Goal: Task Accomplishment & Management: Manage account settings

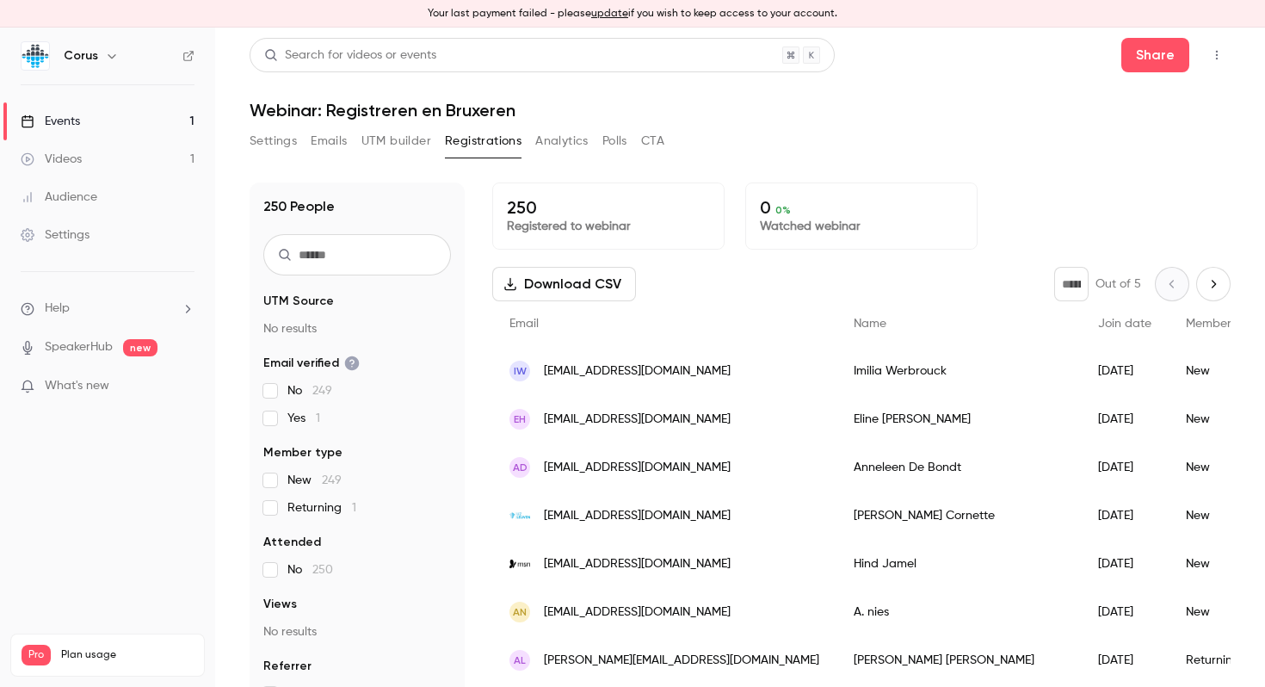
click at [115, 206] on link "Audience" at bounding box center [107, 197] width 215 height 38
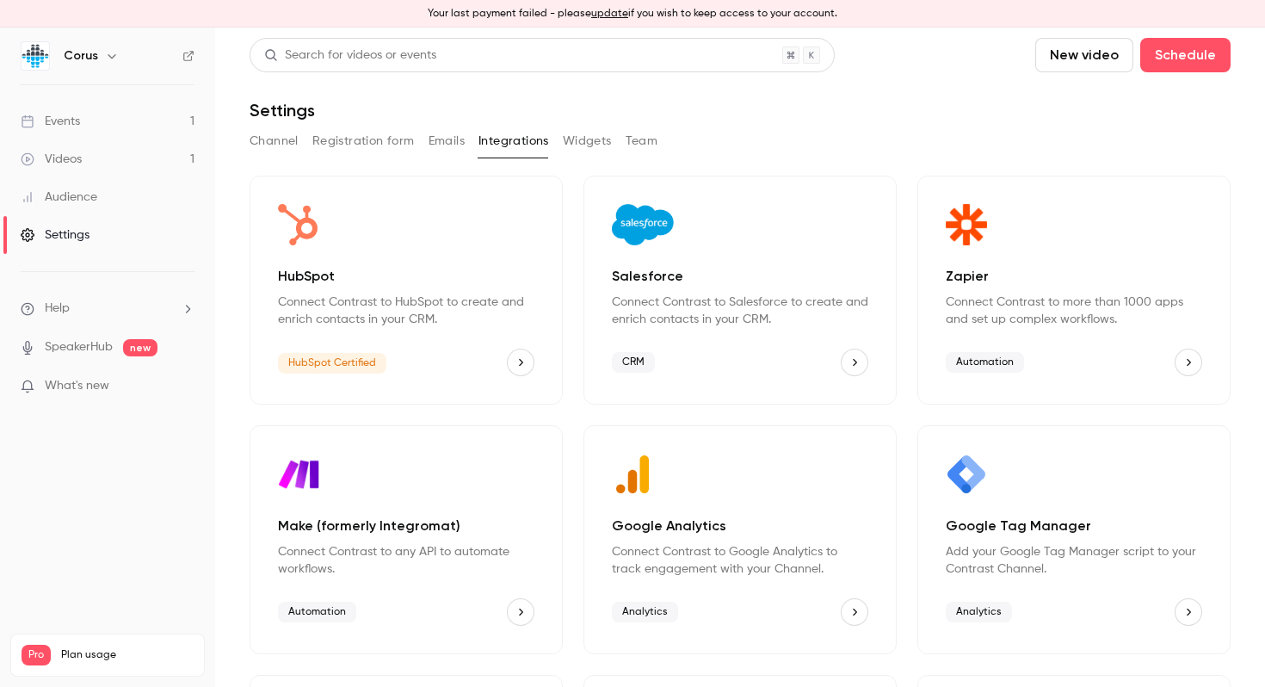
click at [514, 361] on icon "HubSpot" at bounding box center [520, 362] width 12 height 12
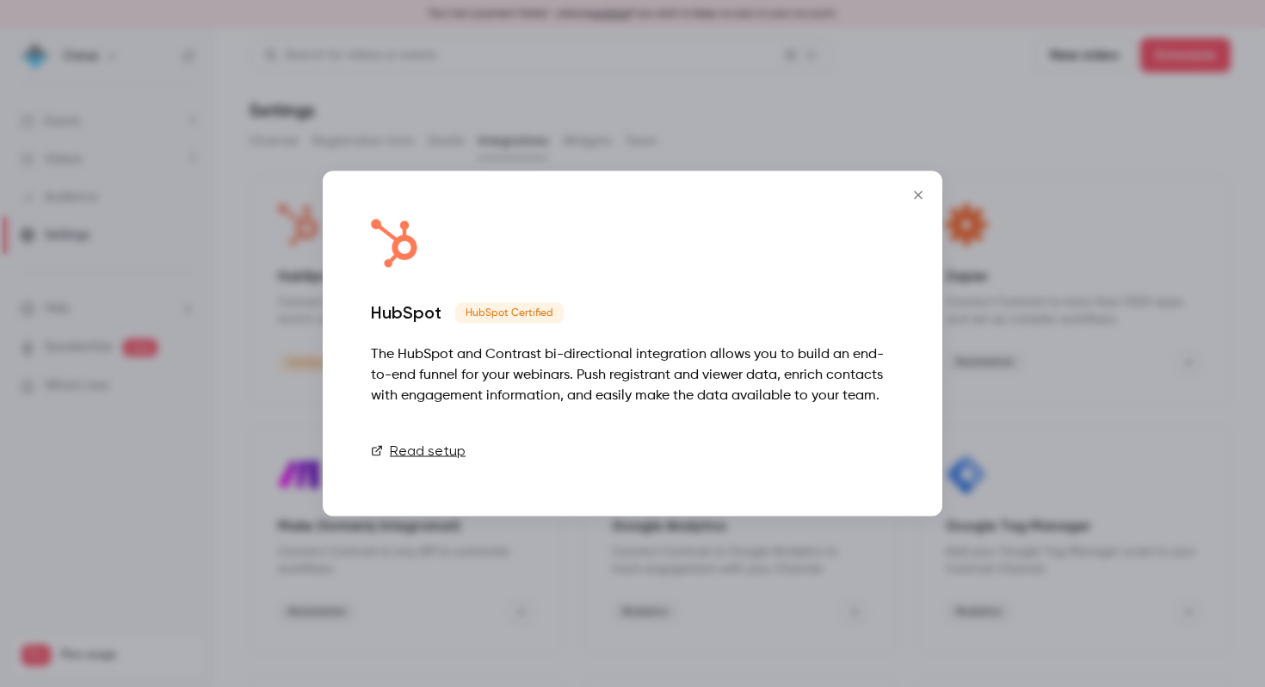
click at [875, 446] on link "Connect" at bounding box center [851, 451] width 86 height 34
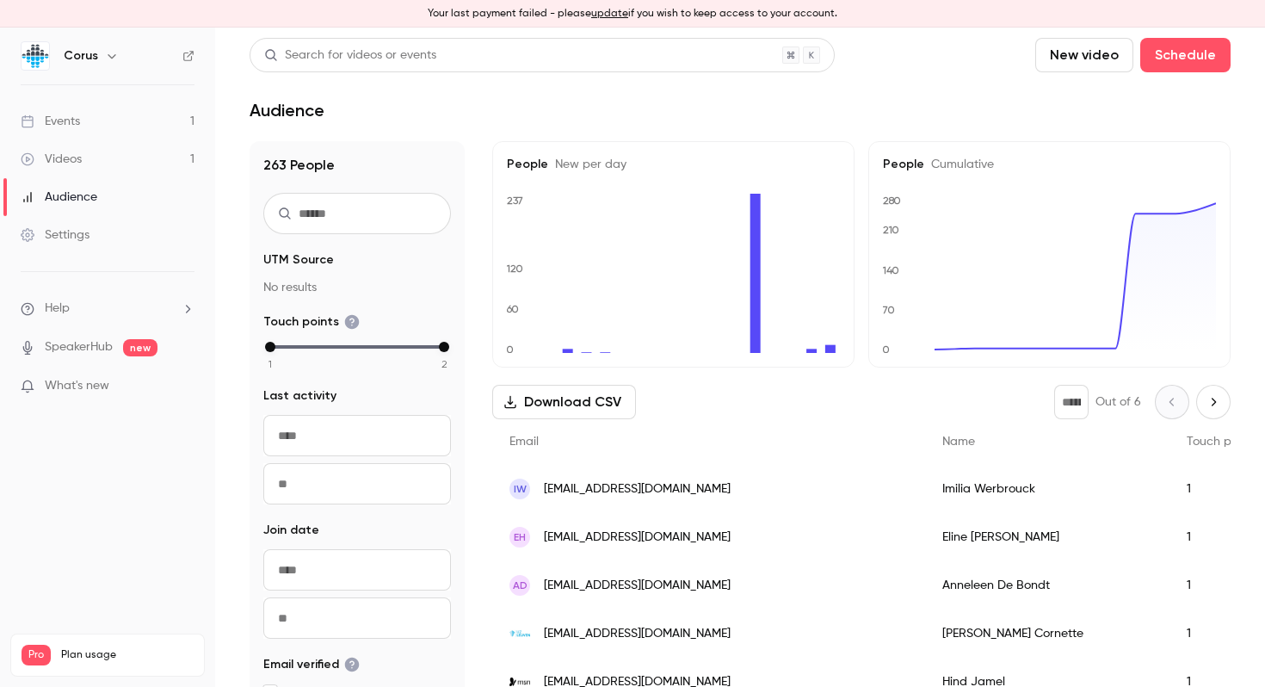
click at [124, 120] on link "Events 1" at bounding box center [107, 121] width 215 height 38
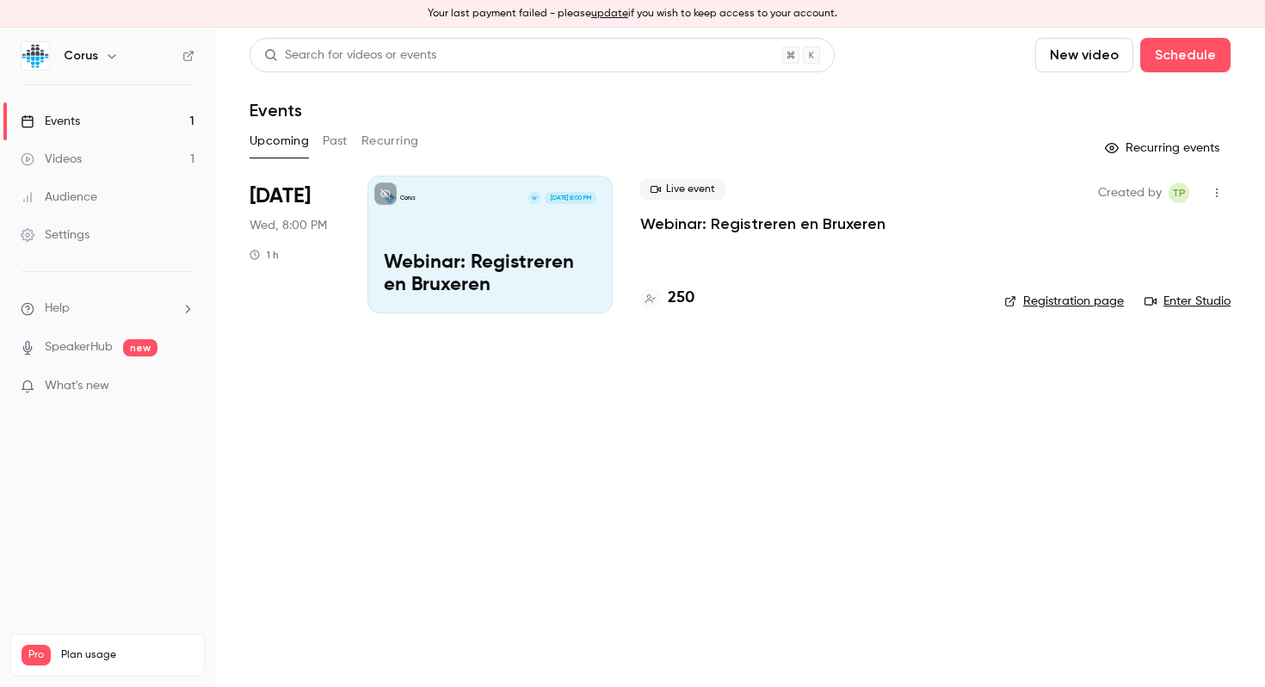
click at [674, 225] on p "Webinar: Registreren en Bruxeren" at bounding box center [762, 223] width 245 height 21
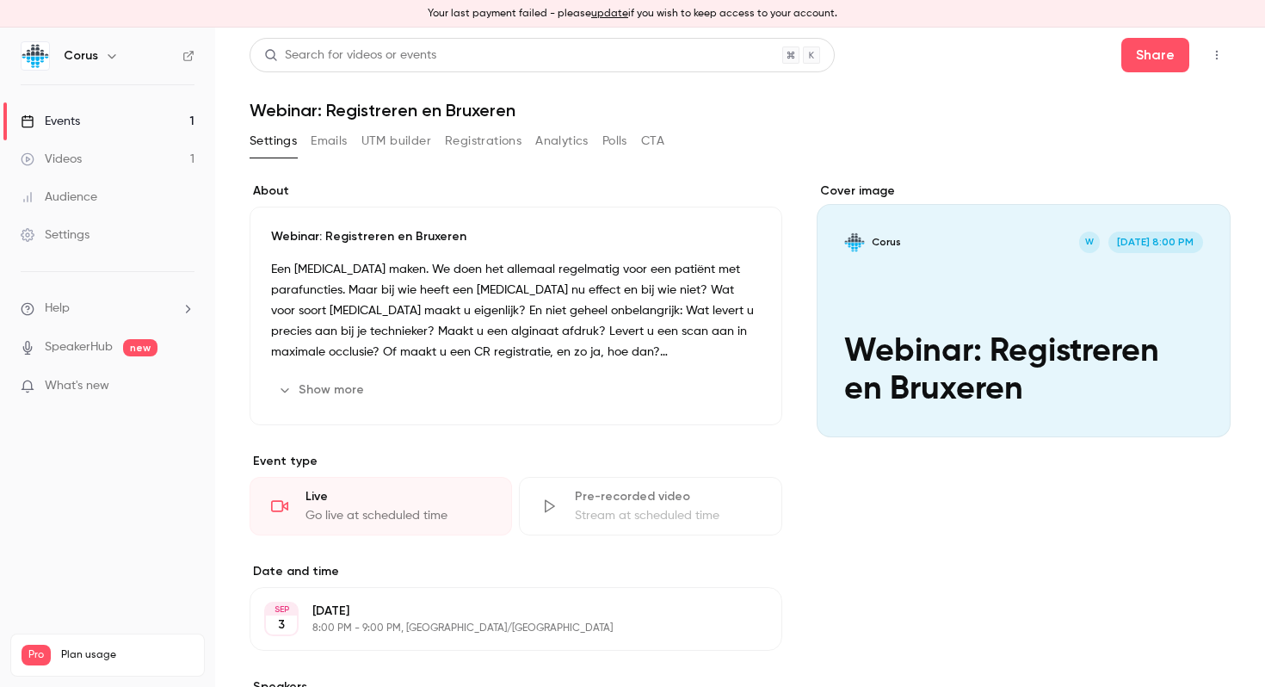
click at [499, 135] on button "Registrations" at bounding box center [483, 141] width 77 height 28
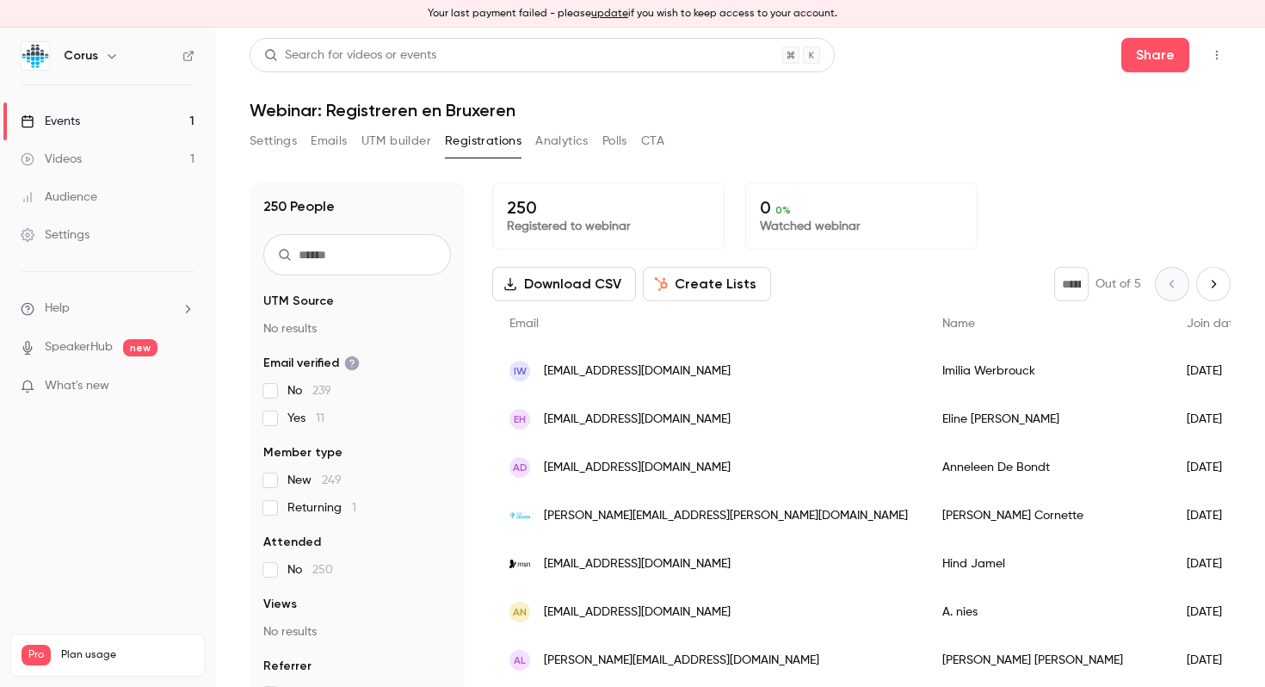
click at [142, 204] on link "Audience" at bounding box center [107, 197] width 215 height 38
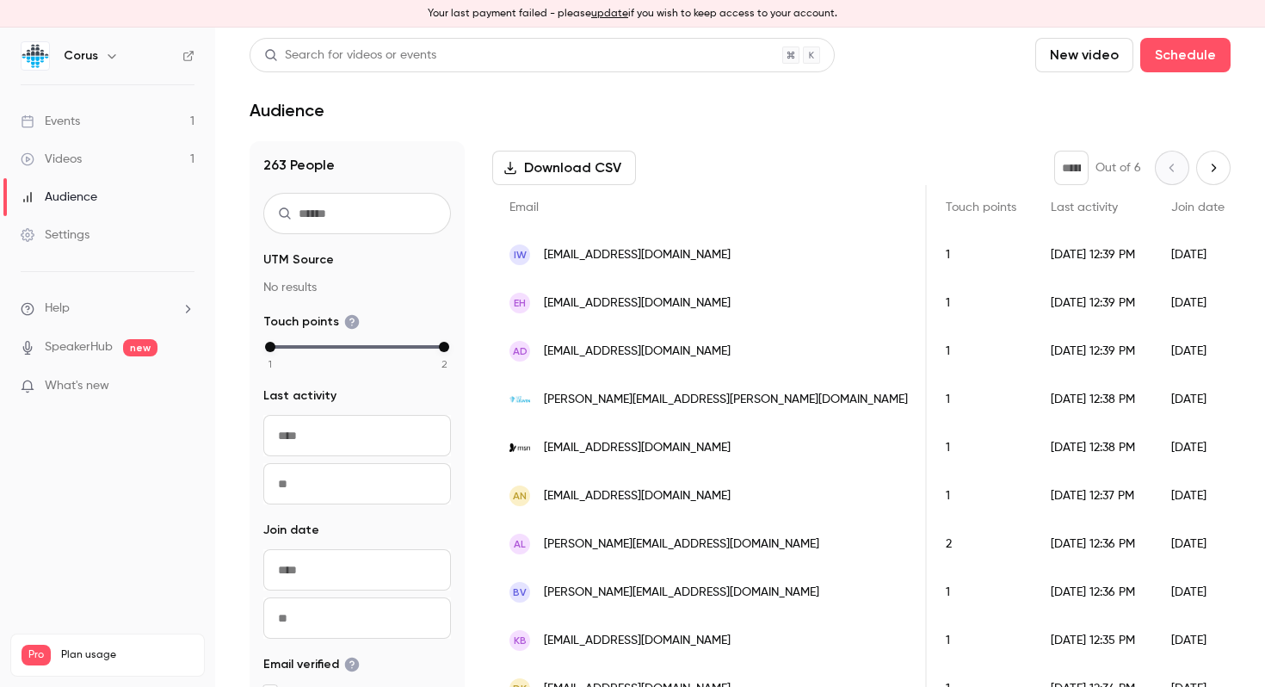
scroll to position [0, 249]
click at [126, 120] on link "Events 1" at bounding box center [107, 121] width 215 height 38
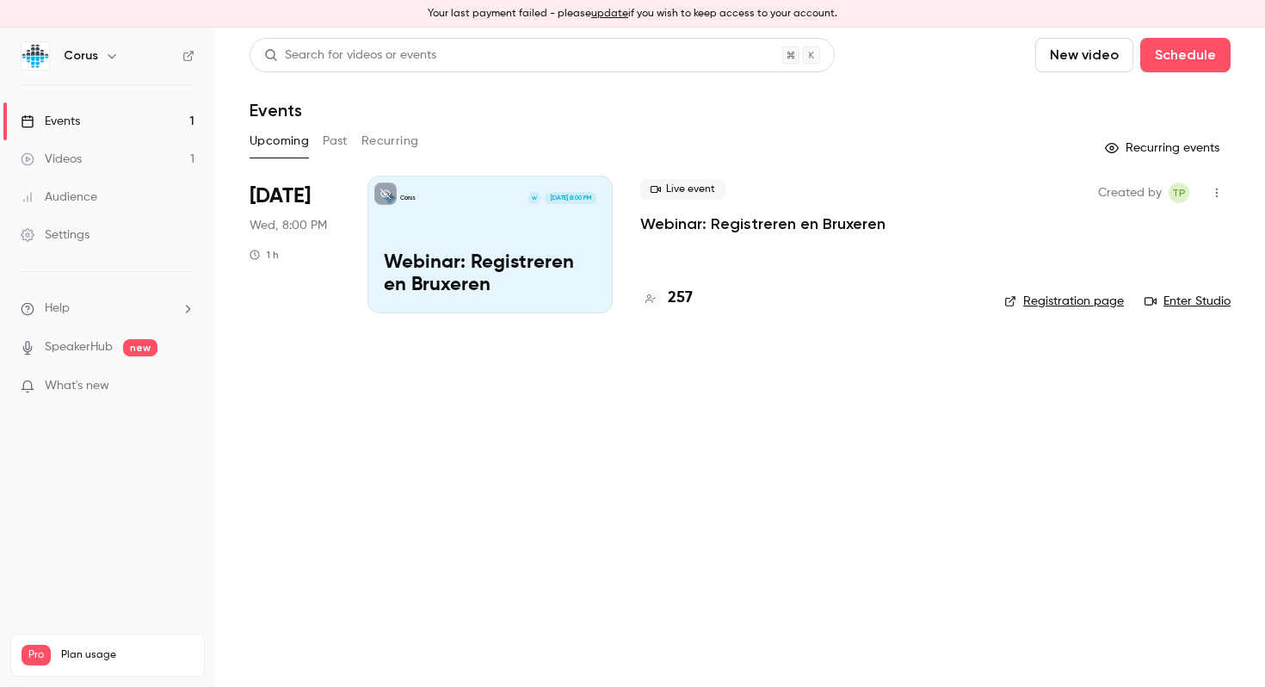
click at [678, 301] on h4 "257" at bounding box center [680, 297] width 25 height 23
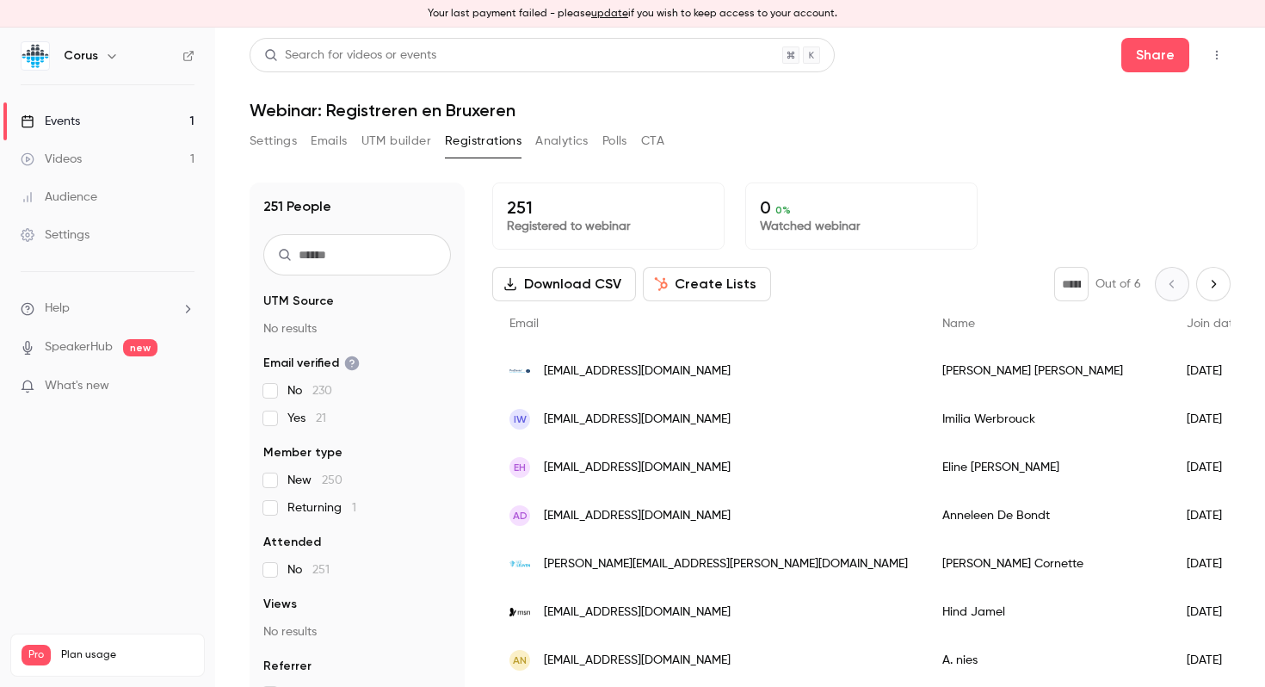
click at [858, 271] on div "Download CSV Create Lists * Out of 6" at bounding box center [861, 284] width 738 height 34
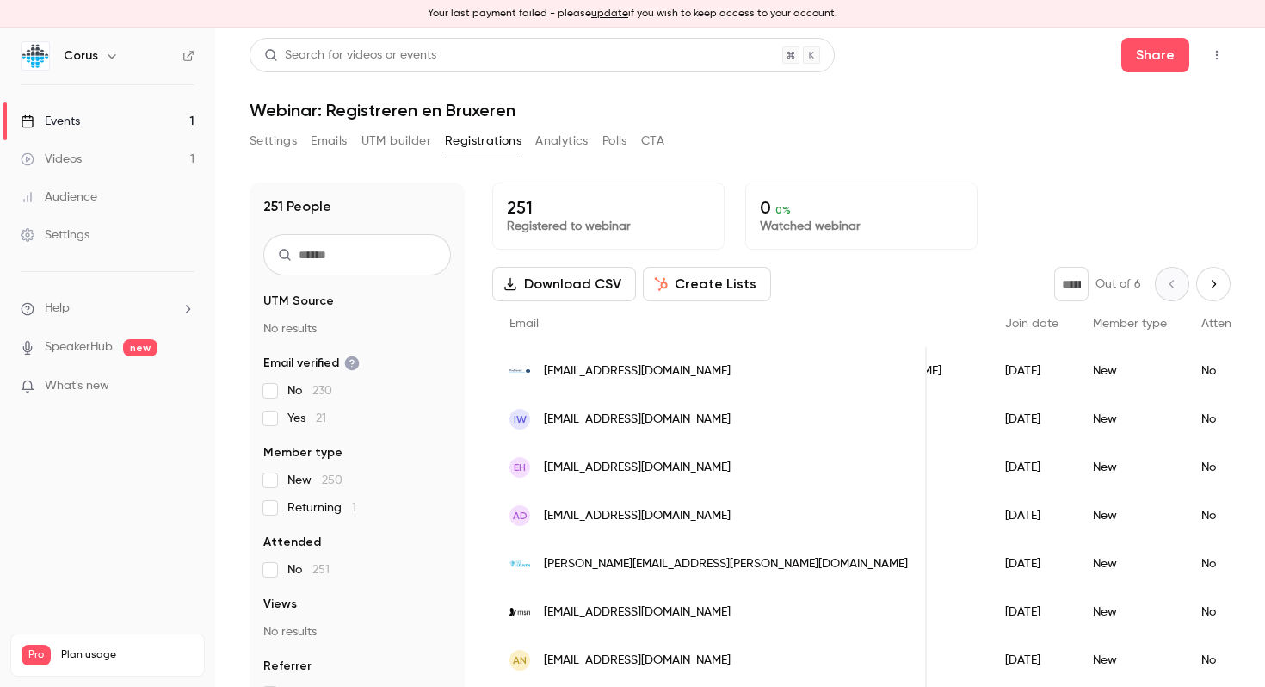
scroll to position [0, 208]
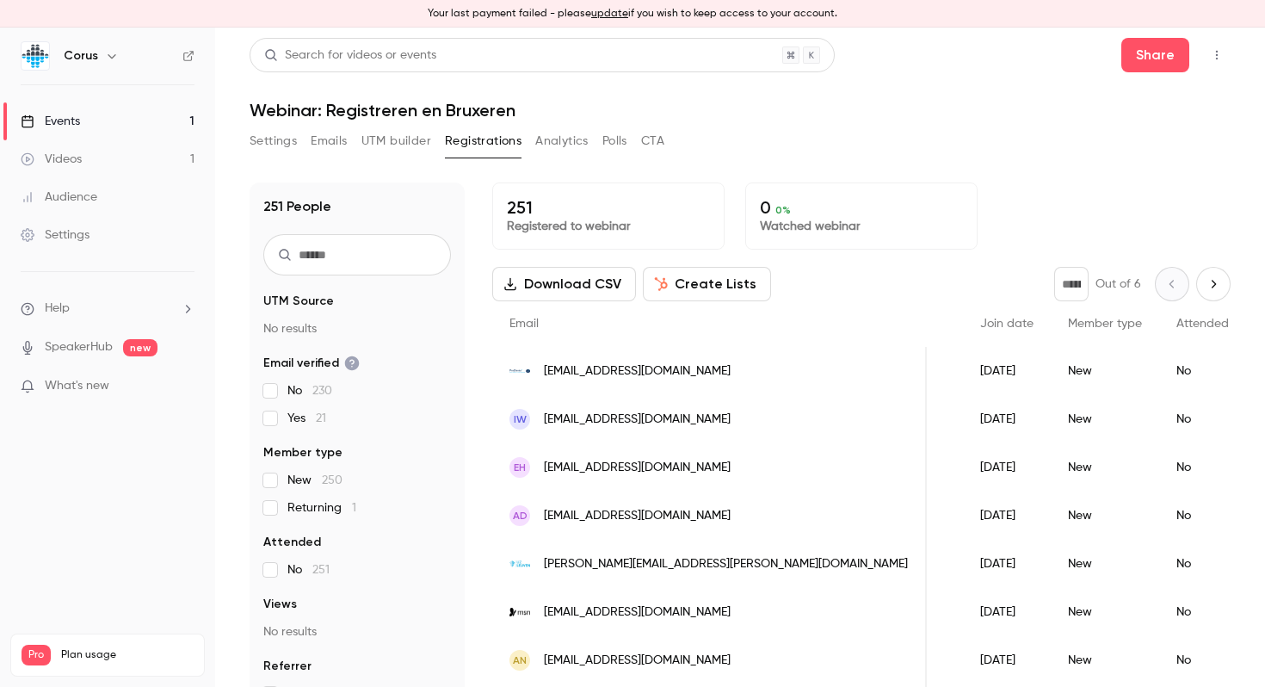
click at [980, 320] on span "Join date" at bounding box center [1006, 323] width 53 height 12
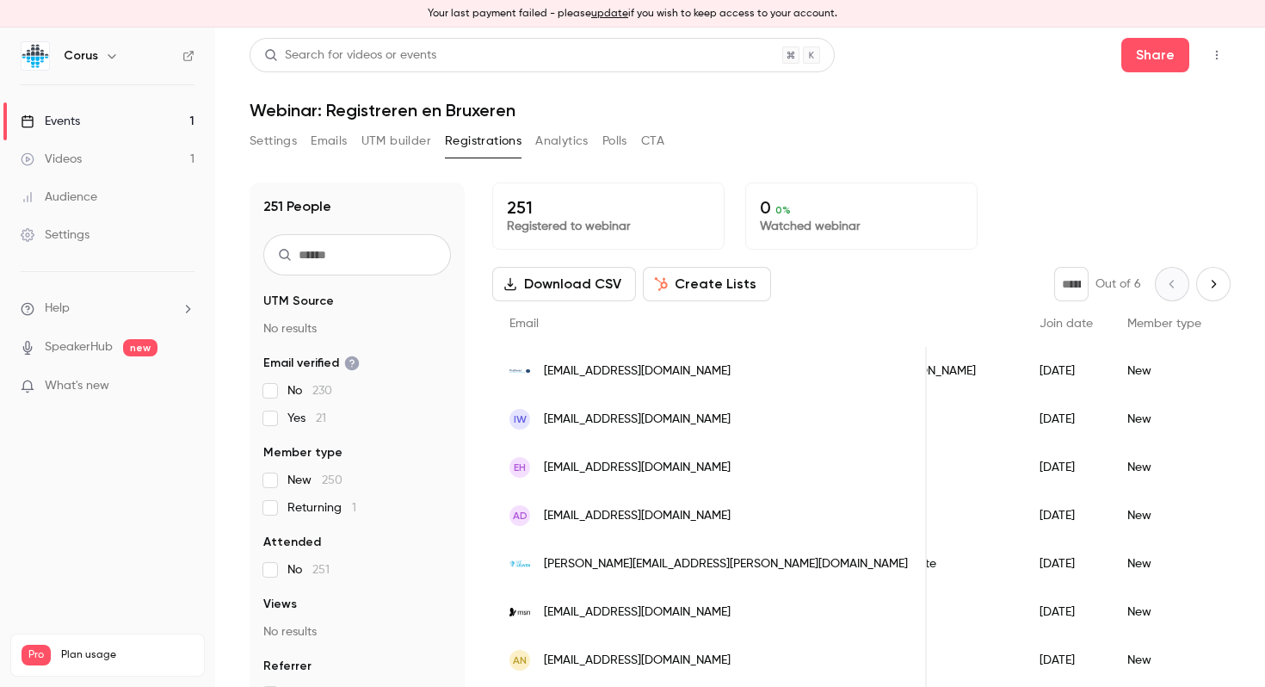
scroll to position [0, 148]
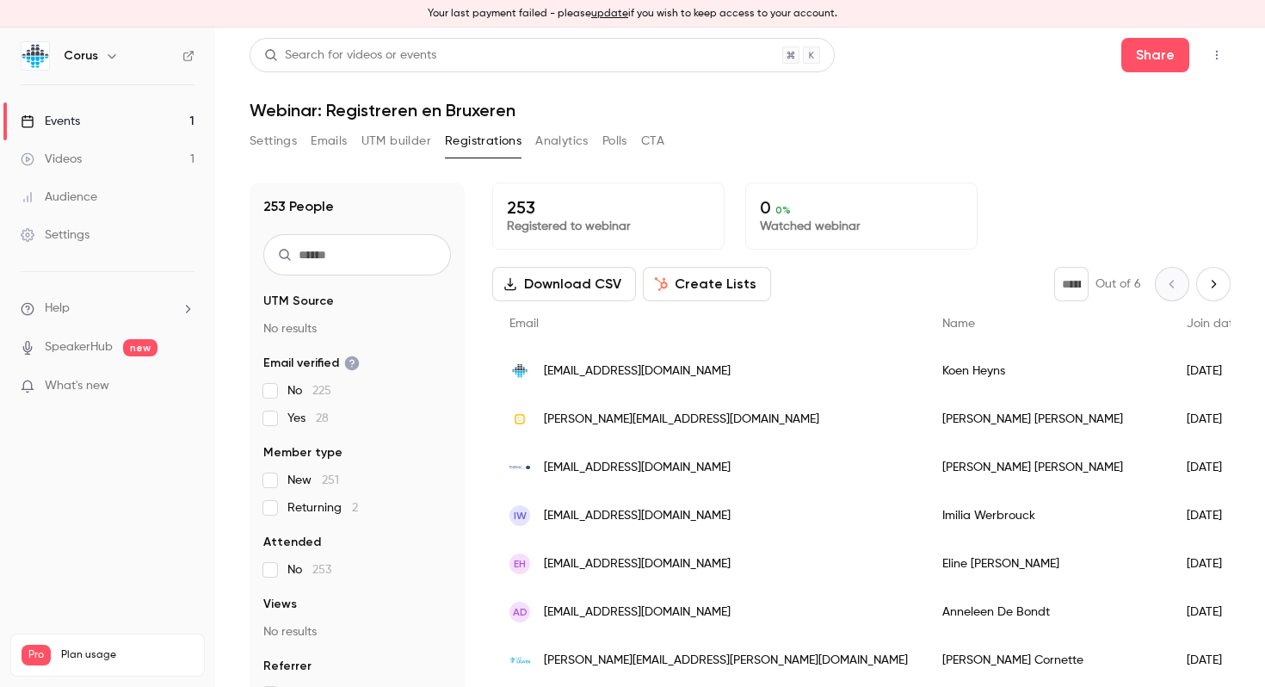
click at [83, 144] on link "Videos 1" at bounding box center [107, 159] width 215 height 38
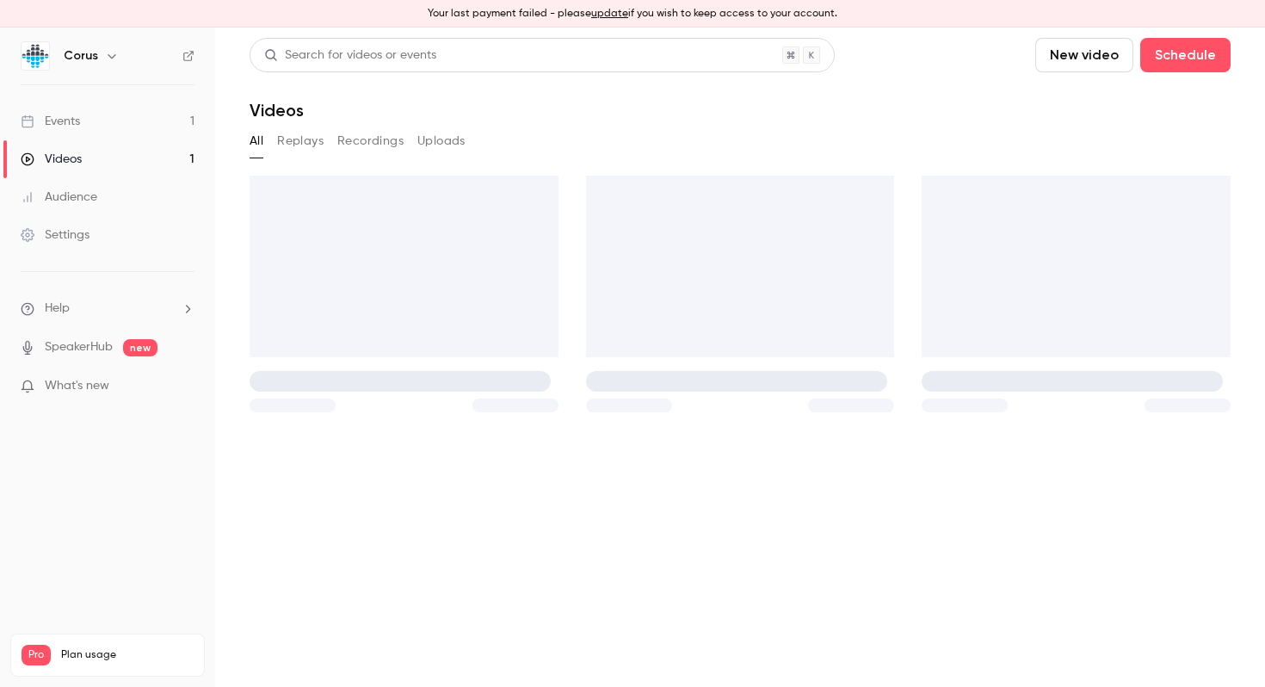
click at [83, 126] on link "Events 1" at bounding box center [107, 121] width 215 height 38
